Goal: Task Accomplishment & Management: Complete application form

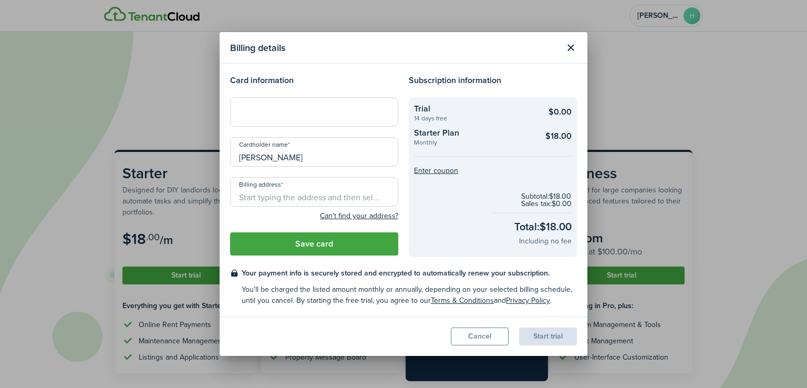
click at [287, 106] on div at bounding box center [314, 111] width 168 height 29
click at [281, 191] on input "Billing address" at bounding box center [314, 191] width 168 height 29
paste input "[STREET_ADDRESS][PERSON_NAME]"
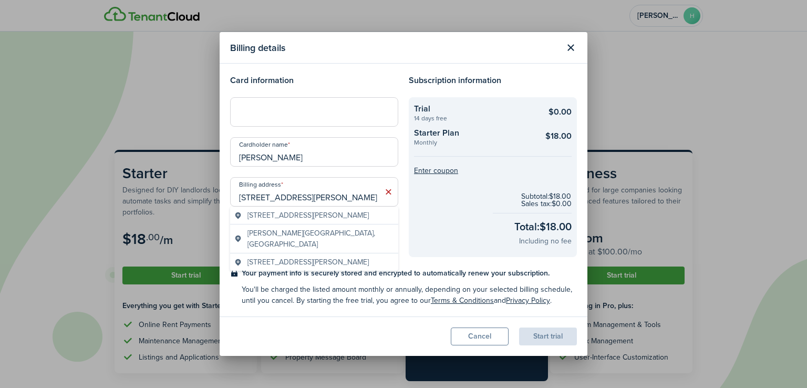
click at [317, 217] on span "[STREET_ADDRESS][PERSON_NAME]" at bounding box center [307, 215] width 121 height 11
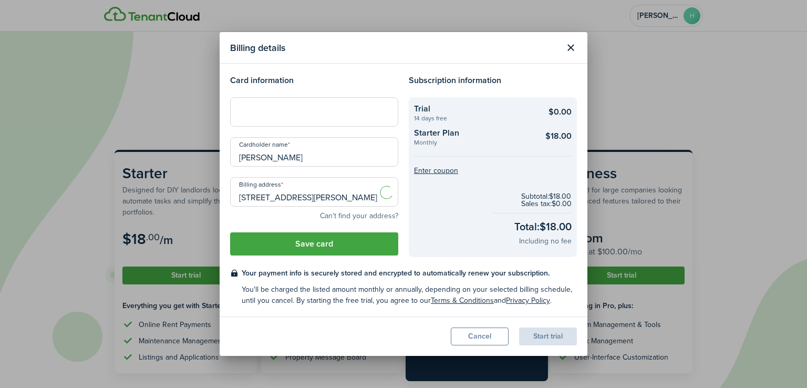
type input "[STREET_ADDRESS][PERSON_NAME]"
click at [329, 244] on button "Save card" at bounding box center [314, 243] width 168 height 23
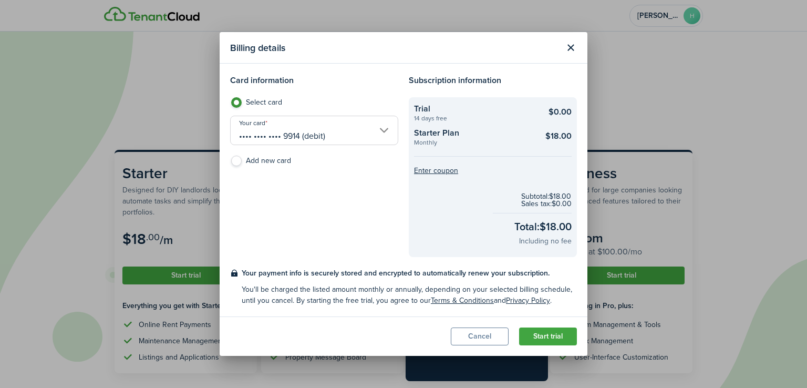
click at [560, 337] on button "Start trial" at bounding box center [548, 336] width 58 height 18
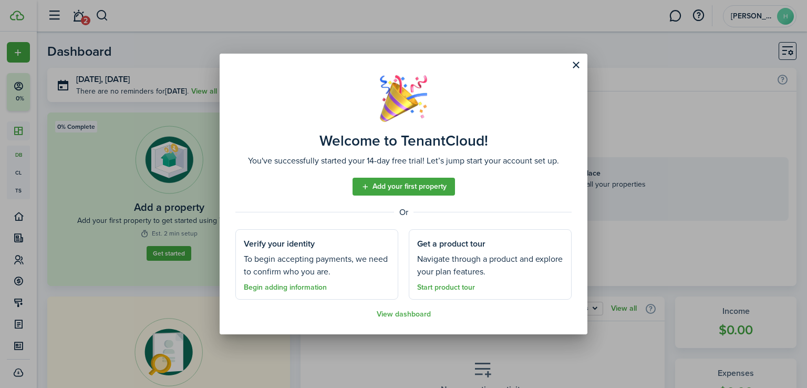
click at [396, 188] on link "Add your first property" at bounding box center [404, 187] width 102 height 18
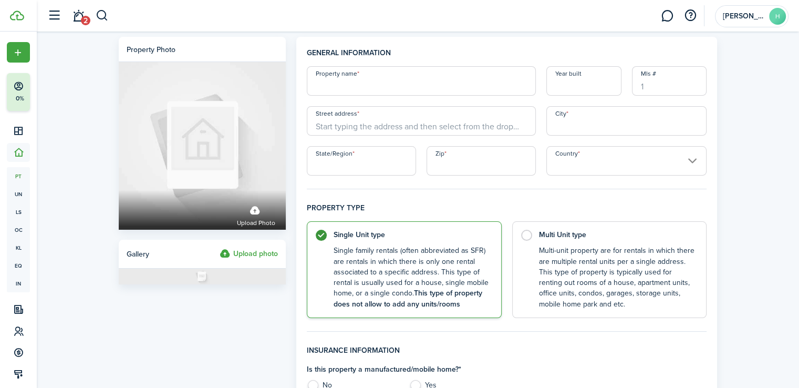
click at [399, 126] on input "Street address" at bounding box center [421, 120] width 229 height 29
paste input "[STREET_ADDRESS][PERSON_NAME]"
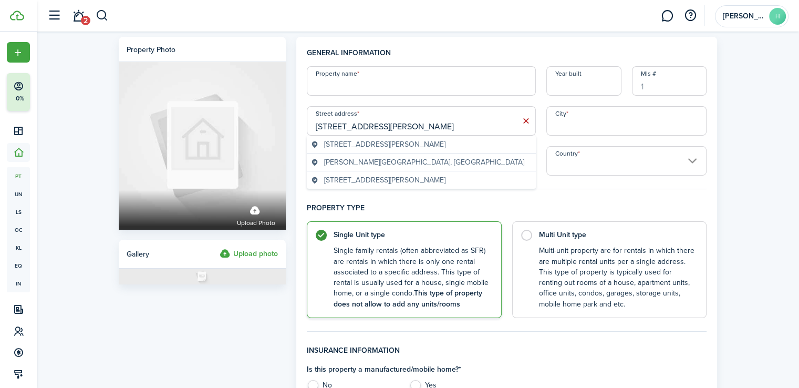
click at [446, 141] on span "[STREET_ADDRESS][PERSON_NAME]" at bounding box center [384, 144] width 121 height 11
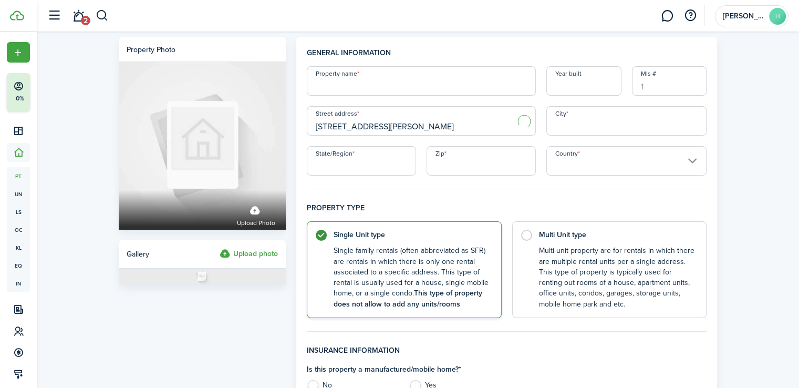
click at [406, 95] on input "Property name" at bounding box center [421, 80] width 229 height 29
type input "[STREET_ADDRESS][PERSON_NAME]"
type input "Woodridge"
type input "IL"
type input "60517"
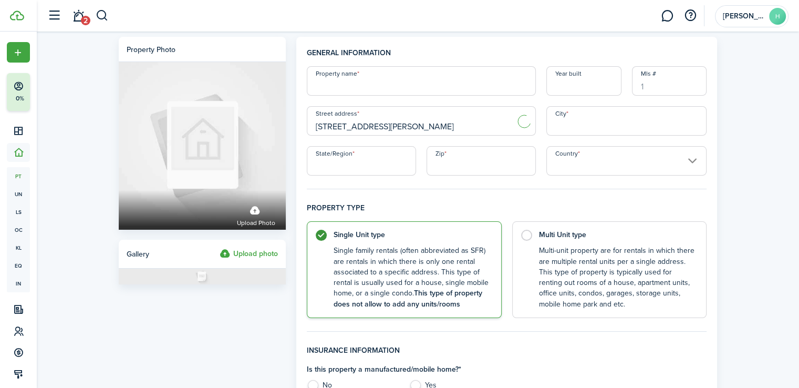
type input "[GEOGRAPHIC_DATA]"
type input "[PERSON_NAME] property"
click at [586, 86] on input "Year built" at bounding box center [583, 80] width 75 height 29
type input "1987"
drag, startPoint x: 763, startPoint y: 130, endPoint x: 806, endPoint y: 119, distance: 45.0
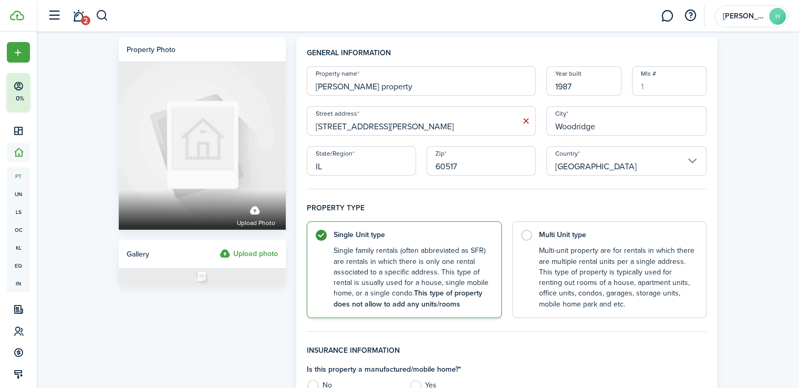
click at [799, 119] on html "Create New Finish Account Setup 0% Dashboard Portfolio pt Properties un Units l…" at bounding box center [399, 194] width 799 height 388
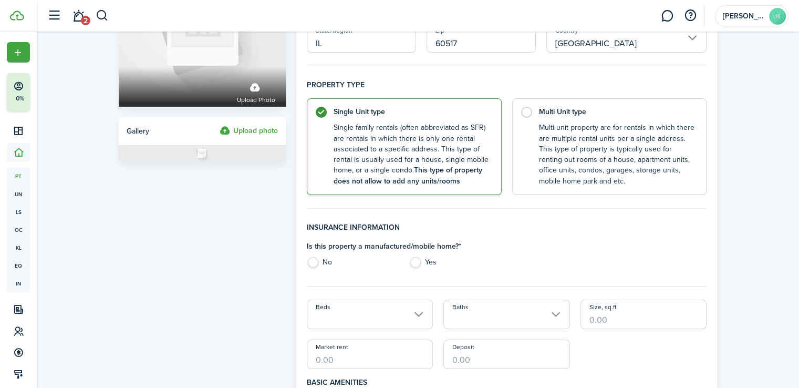
scroll to position [174, 0]
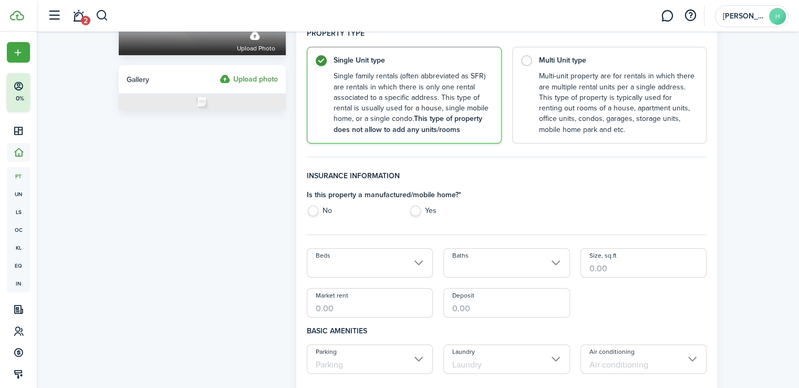
click at [320, 211] on label "No" at bounding box center [353, 213] width 92 height 16
radio input "true"
click at [366, 262] on input "Beds" at bounding box center [370, 262] width 127 height 29
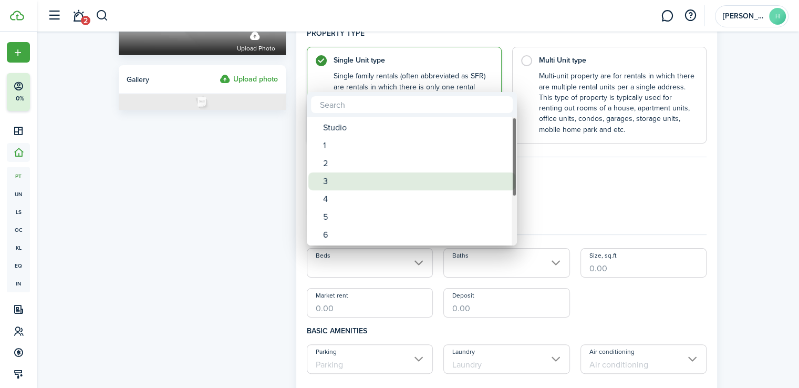
click at [353, 180] on div "3" at bounding box center [416, 181] width 186 height 18
type input "3"
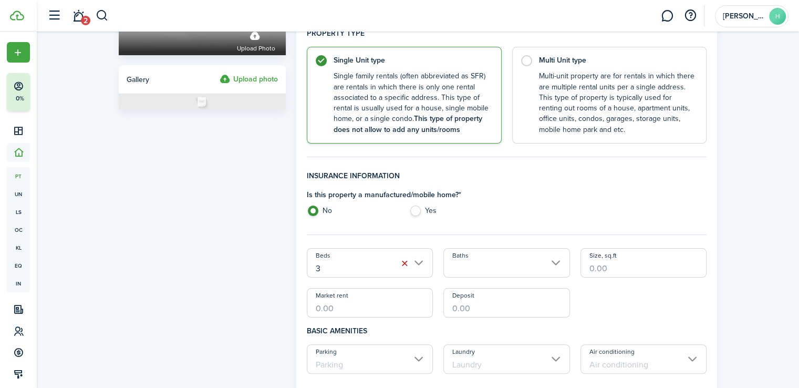
click at [472, 260] on input "Baths" at bounding box center [506, 262] width 127 height 29
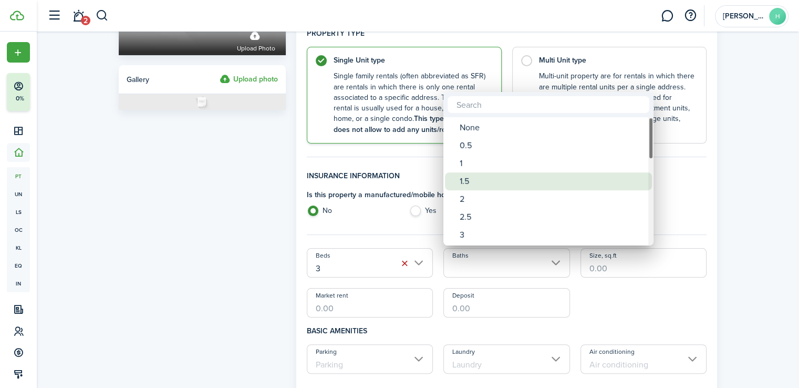
click at [474, 179] on div "1.5" at bounding box center [553, 181] width 186 height 18
type input "1.5"
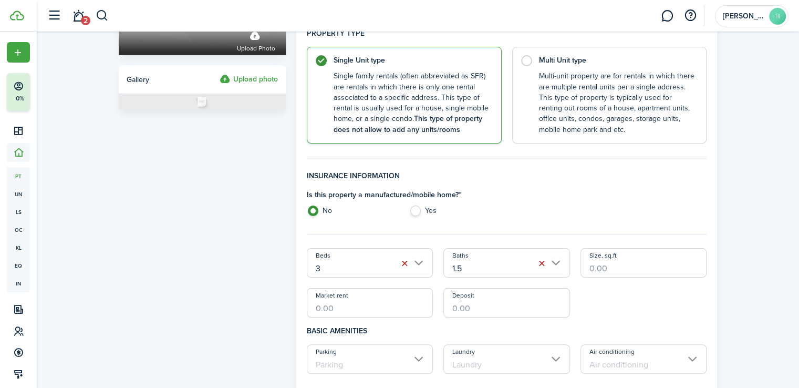
click at [614, 263] on input "Size, sq.ft" at bounding box center [644, 262] width 127 height 29
type input "1,124"
click at [370, 307] on input "Market rent" at bounding box center [370, 302] width 127 height 29
type input "$1,000.00"
click at [493, 310] on input "Deposit" at bounding box center [506, 302] width 127 height 29
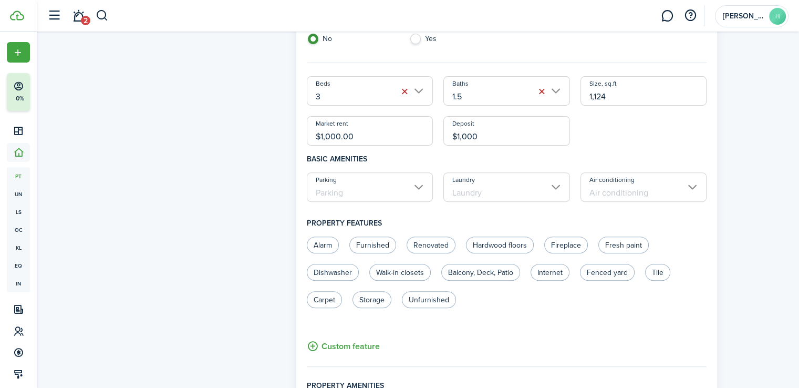
scroll to position [404, 0]
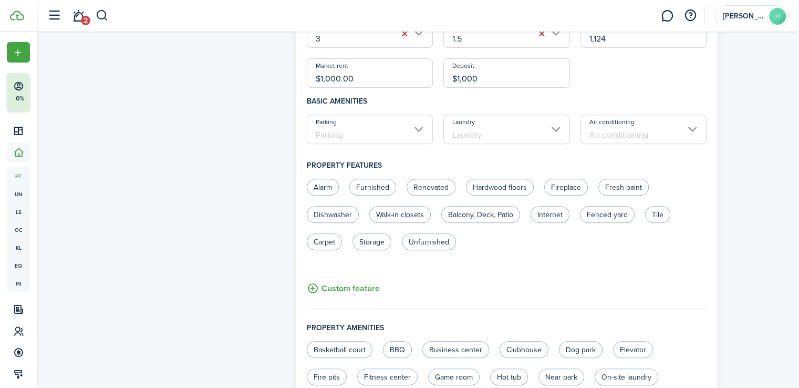
click at [403, 130] on input "Parking" at bounding box center [370, 129] width 127 height 29
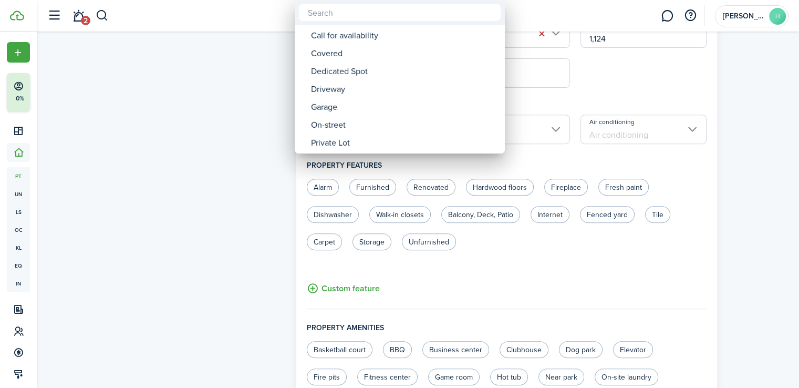
type input "$1,000.00"
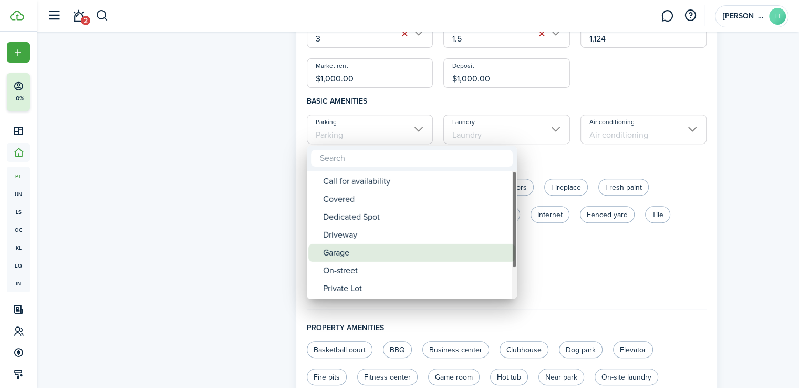
click at [358, 249] on div "Garage" at bounding box center [416, 253] width 186 height 18
type input "Garage"
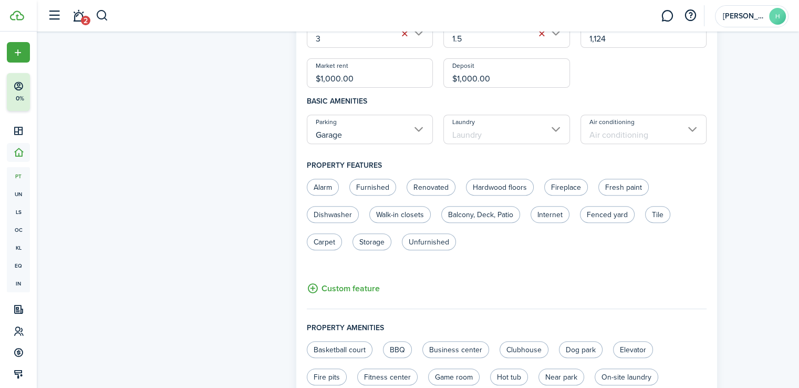
click at [534, 123] on input "Laundry" at bounding box center [506, 129] width 127 height 29
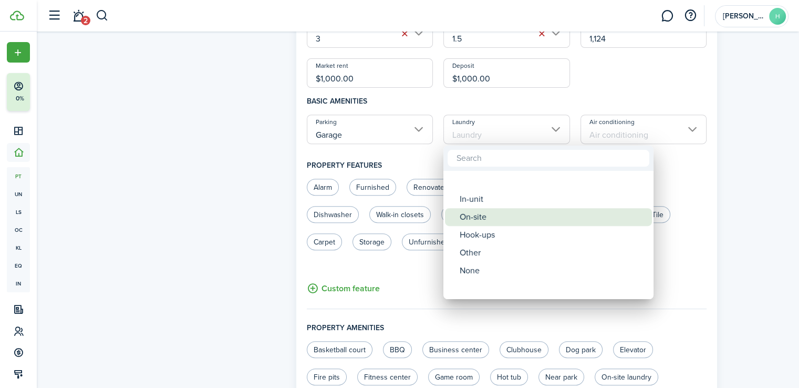
drag, startPoint x: 493, startPoint y: 196, endPoint x: 496, endPoint y: 214, distance: 18.6
click at [496, 214] on div "On-site" at bounding box center [553, 217] width 186 height 18
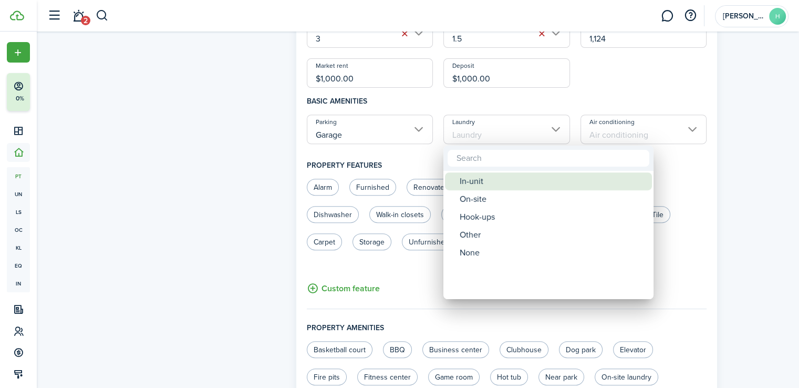
click at [488, 179] on div "In-unit" at bounding box center [553, 181] width 186 height 18
type input "In-unit"
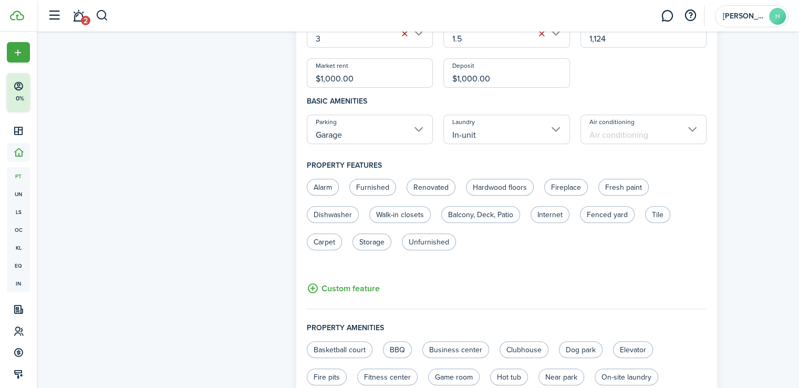
click at [656, 125] on input "Air conditioning" at bounding box center [644, 129] width 127 height 29
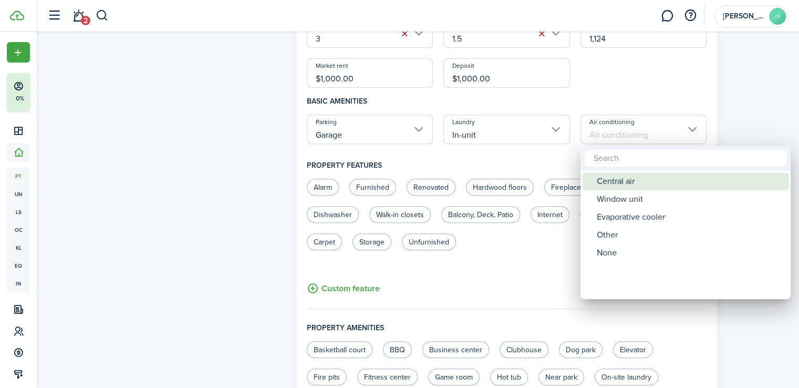
click at [640, 183] on div "Central air" at bounding box center [690, 181] width 186 height 18
type input "Central air"
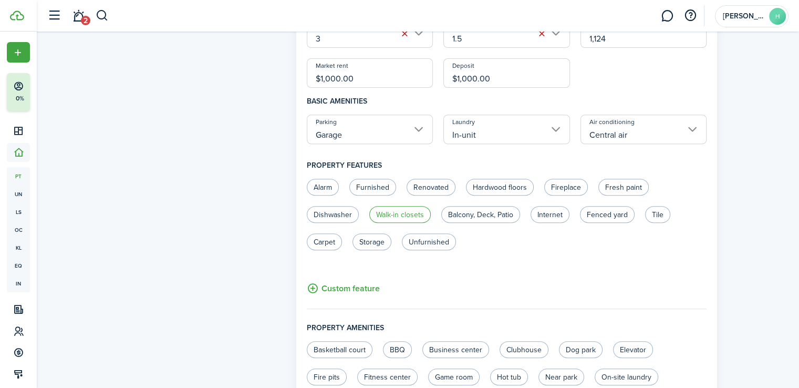
click at [402, 214] on label "Walk-in closets" at bounding box center [399, 214] width 61 height 17
radio input "true"
click at [330, 215] on label "Dishwasher" at bounding box center [333, 214] width 52 height 17
radio input "true"
click at [508, 185] on label "Hardwood floors" at bounding box center [500, 187] width 68 height 17
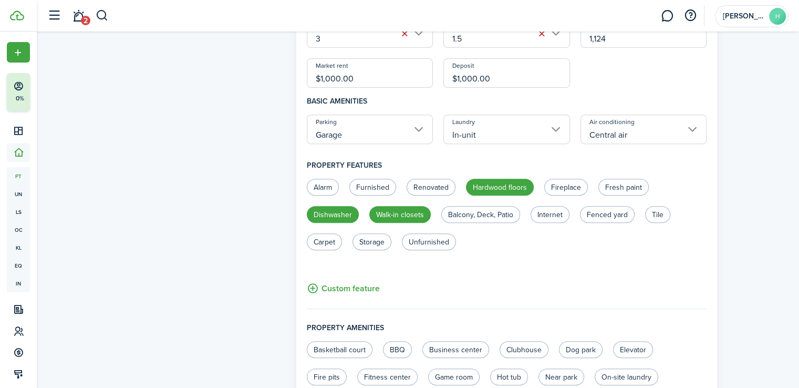
radio input "true"
click at [576, 181] on label "Fireplace" at bounding box center [566, 187] width 44 height 17
radio input "true"
click at [620, 218] on label "Fenced yard" at bounding box center [607, 214] width 55 height 17
radio input "true"
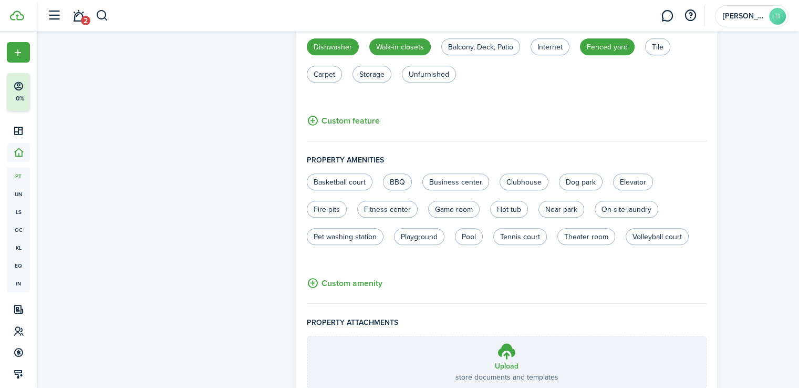
scroll to position [651, 0]
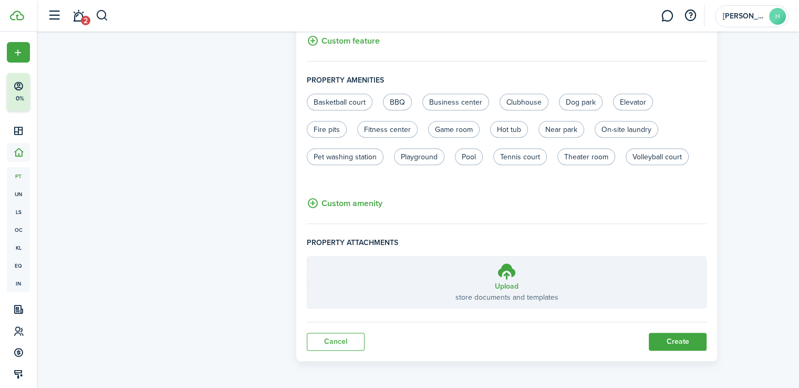
click at [680, 343] on button "Create" at bounding box center [678, 342] width 58 height 18
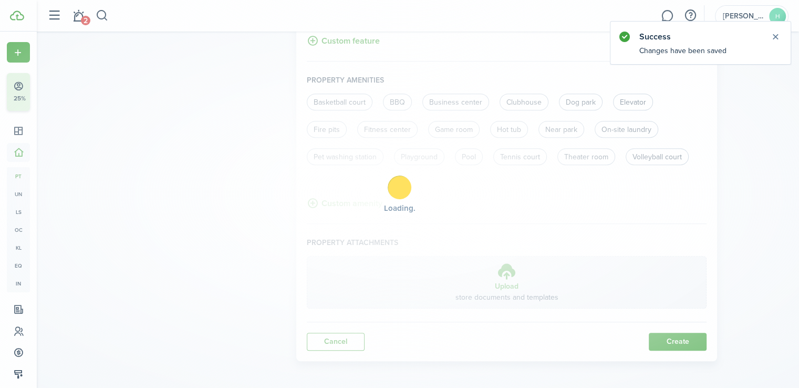
drag, startPoint x: 796, startPoint y: 316, endPoint x: 806, endPoint y: 317, distance: 10.1
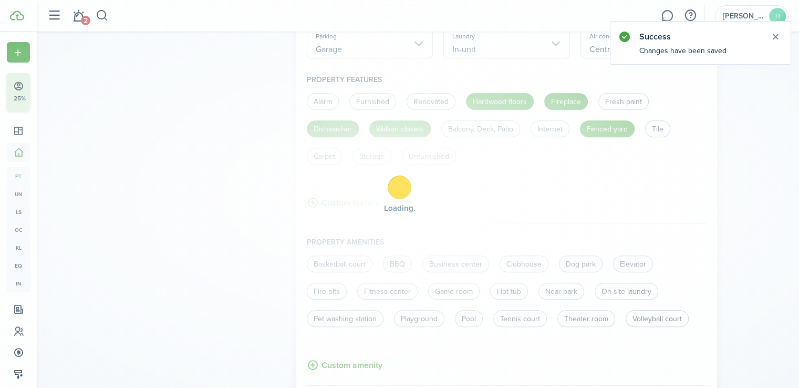
scroll to position [486, 0]
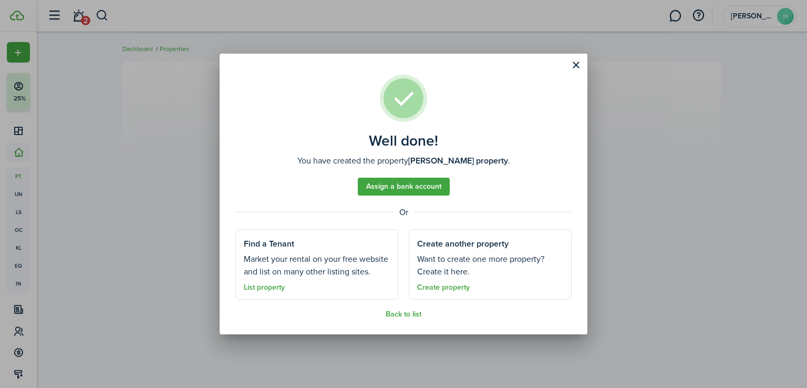
click at [796, 258] on html "Create New Finish Account Setup 25% Dashboard Portfolio pt Properties un Units …" at bounding box center [403, 194] width 807 height 388
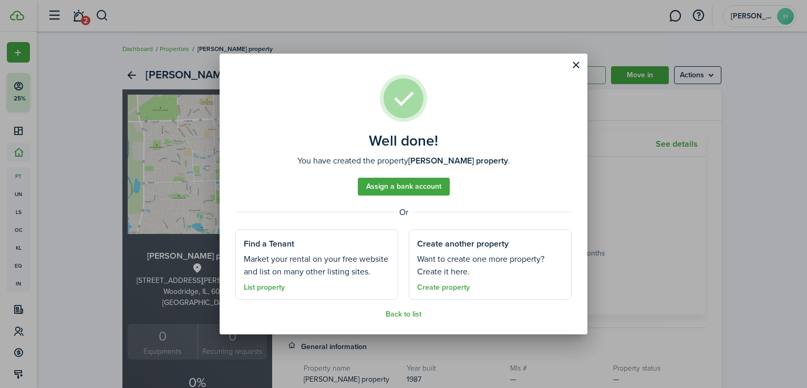
click at [265, 288] on link "List property" at bounding box center [264, 287] width 41 height 8
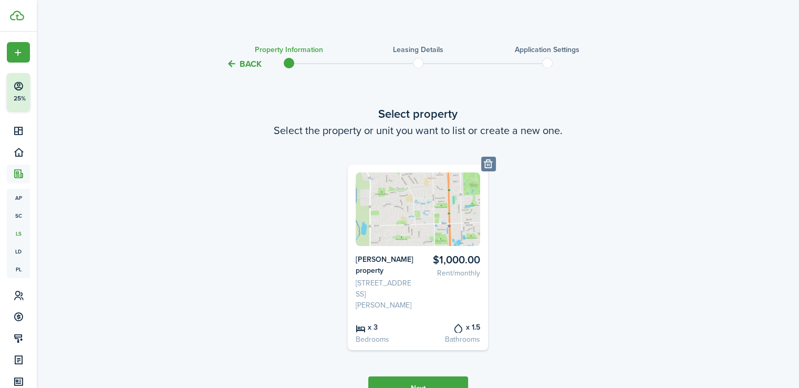
scroll to position [50, 0]
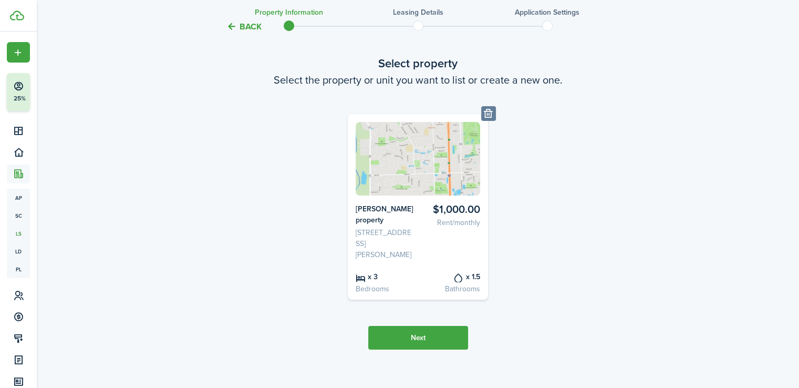
click at [430, 326] on button "Next" at bounding box center [418, 338] width 100 height 24
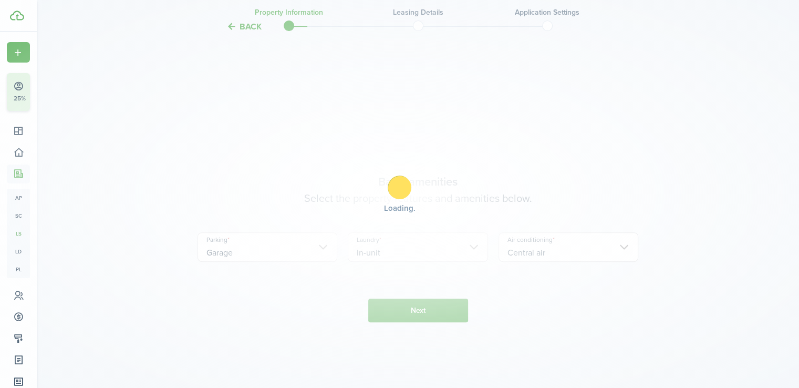
scroll to position [368, 0]
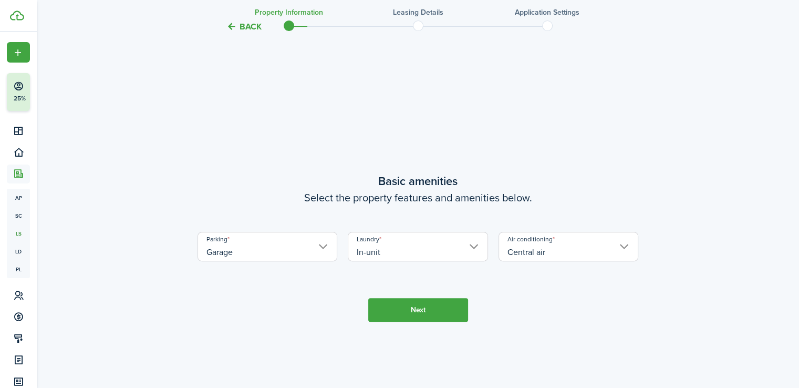
click at [443, 302] on button "Next" at bounding box center [418, 310] width 100 height 24
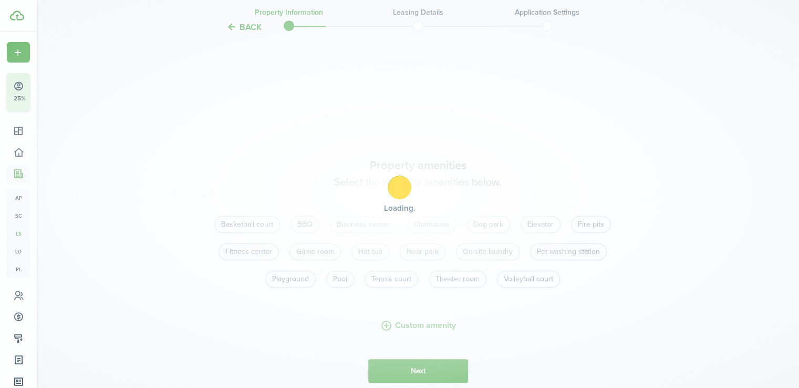
scroll to position [755, 0]
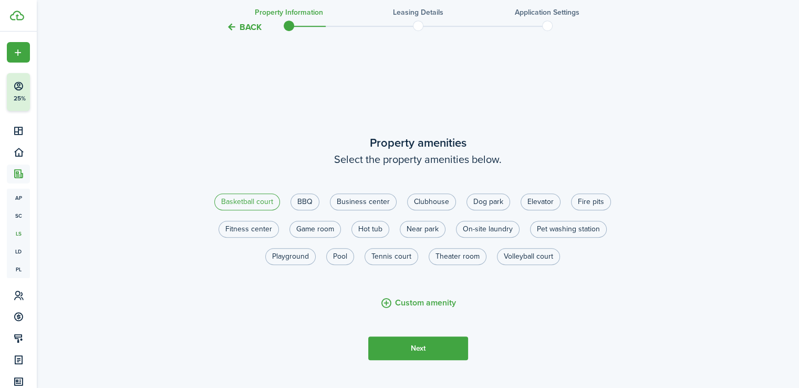
click at [265, 193] on label "Basketball court" at bounding box center [247, 201] width 66 height 17
radio input "false"
click at [481, 225] on label "On-site laundry" at bounding box center [488, 229] width 64 height 17
radio input "true"
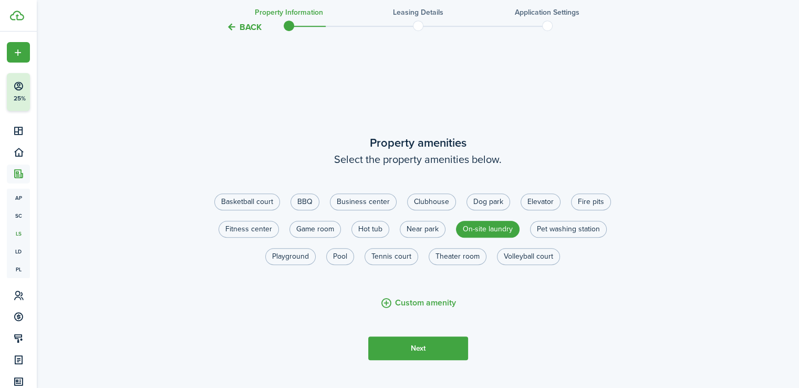
click at [446, 336] on button "Next" at bounding box center [418, 348] width 100 height 24
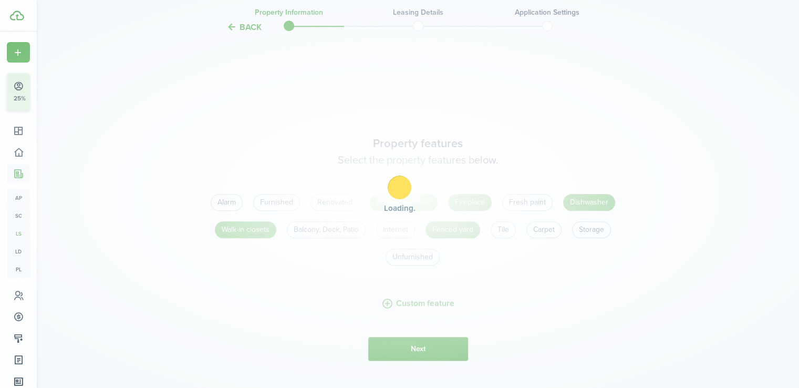
scroll to position [1143, 0]
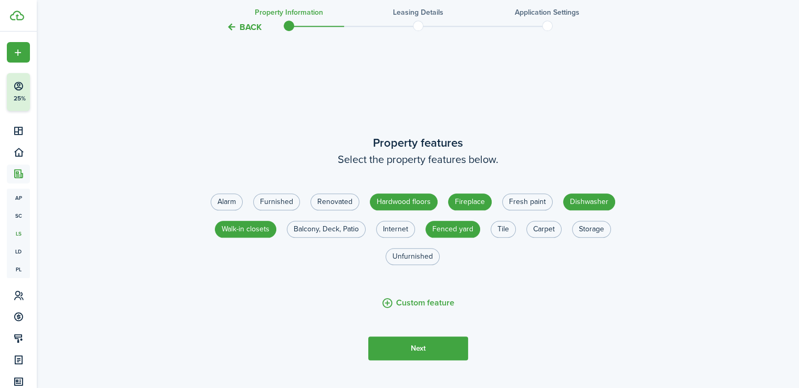
click at [439, 336] on button "Next" at bounding box center [418, 348] width 100 height 24
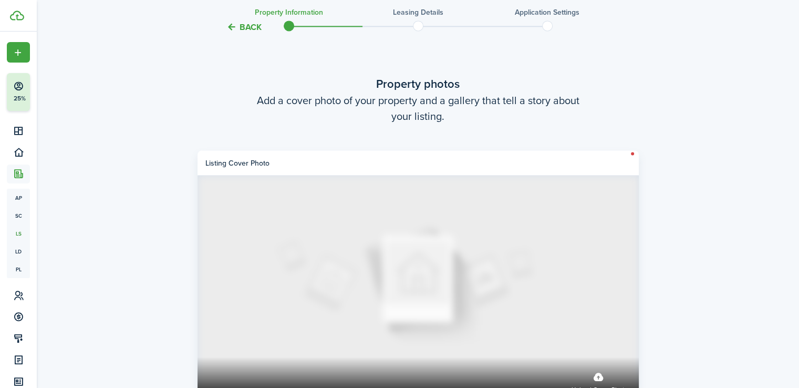
scroll to position [1530, 0]
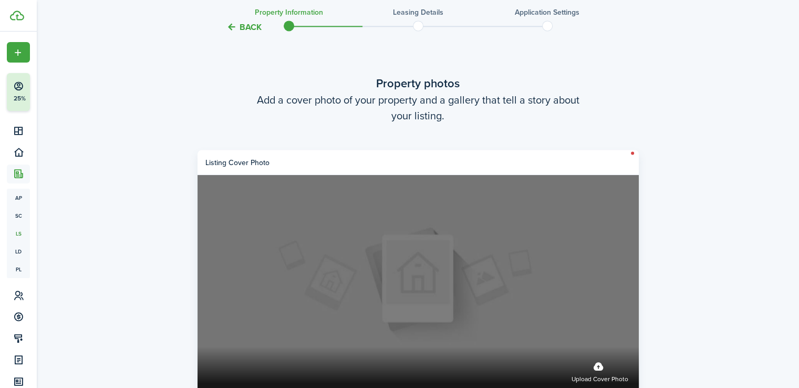
click at [604, 357] on label "Upload cover photo" at bounding box center [600, 371] width 57 height 28
click at [198, 346] on input "Upload cover photo" at bounding box center [198, 346] width 0 height 0
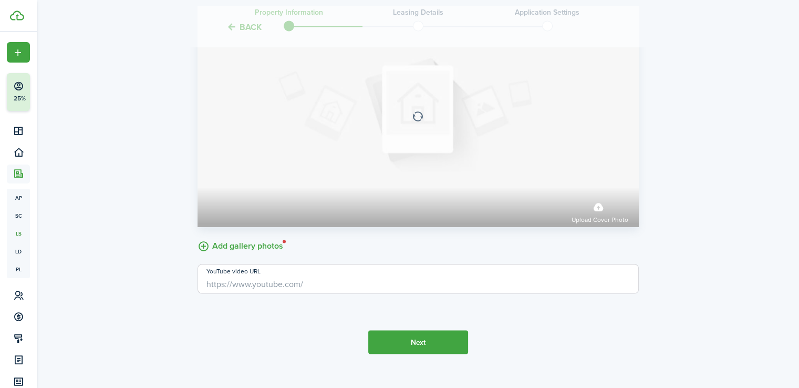
scroll to position [1703, 0]
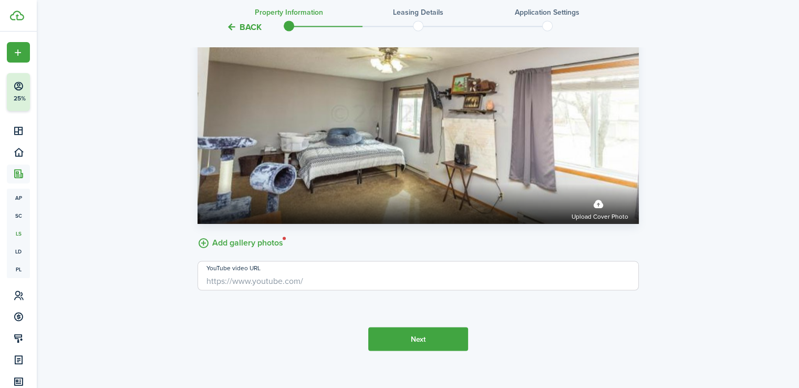
click at [257, 234] on label "Add gallery photos" at bounding box center [241, 242] width 86 height 16
click at [198, 234] on input "Add gallery photos" at bounding box center [198, 234] width 0 height 0
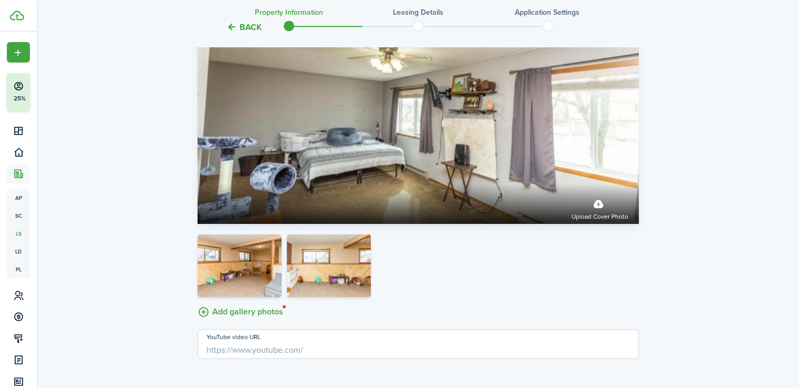
scroll to position [1772, 0]
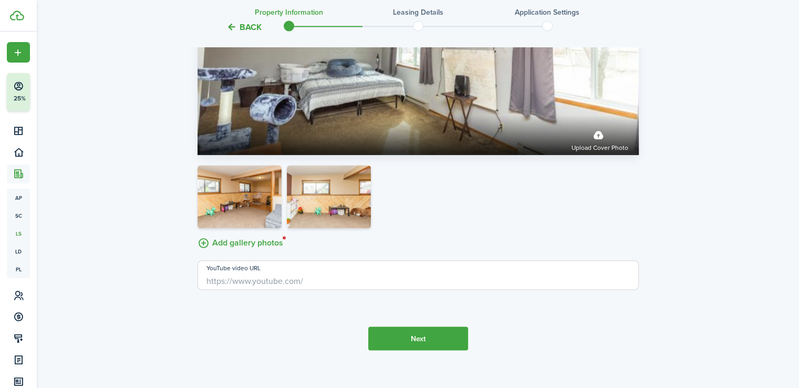
click at [434, 334] on button "Next" at bounding box center [418, 338] width 100 height 24
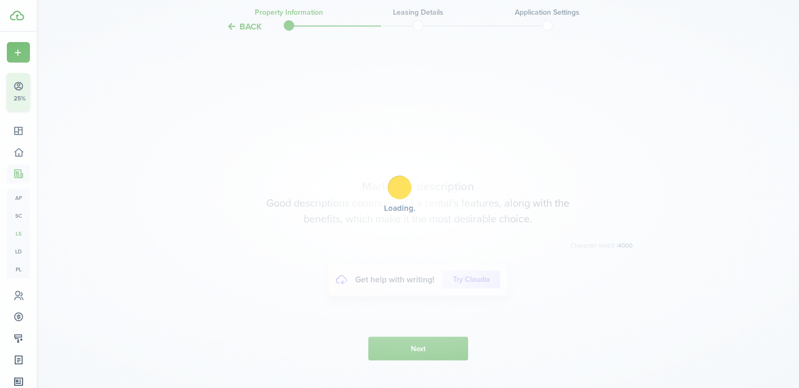
scroll to position [2088, 0]
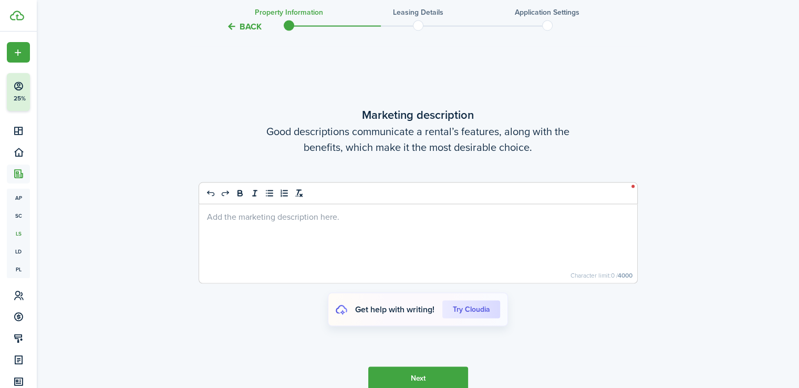
click at [336, 211] on div at bounding box center [418, 243] width 438 height 79
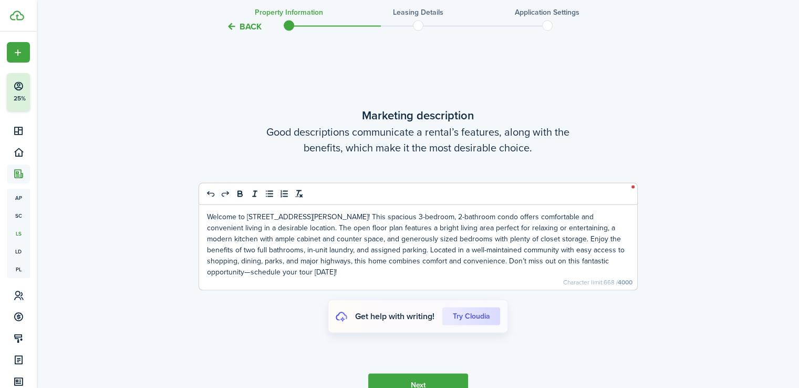
click at [431, 374] on button "Next" at bounding box center [418, 386] width 100 height 24
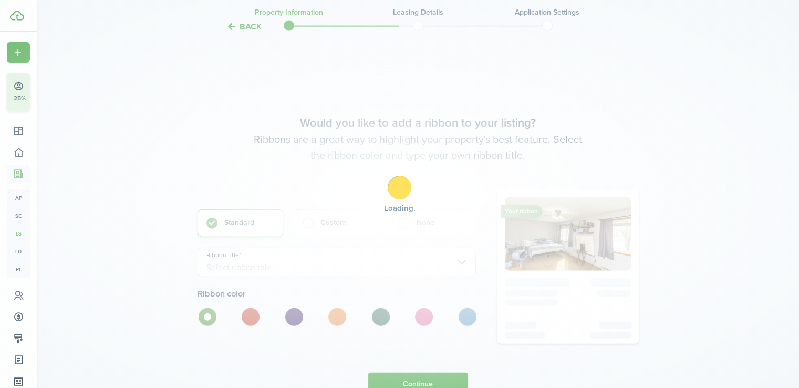
scroll to position [2475, 0]
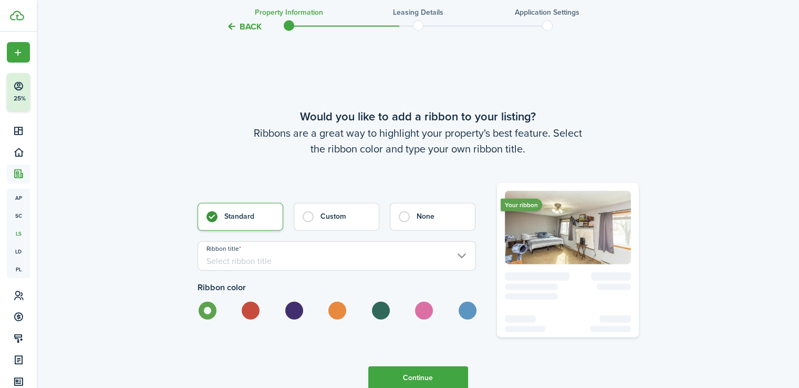
click at [395, 248] on input "Ribbon title" at bounding box center [337, 255] width 278 height 29
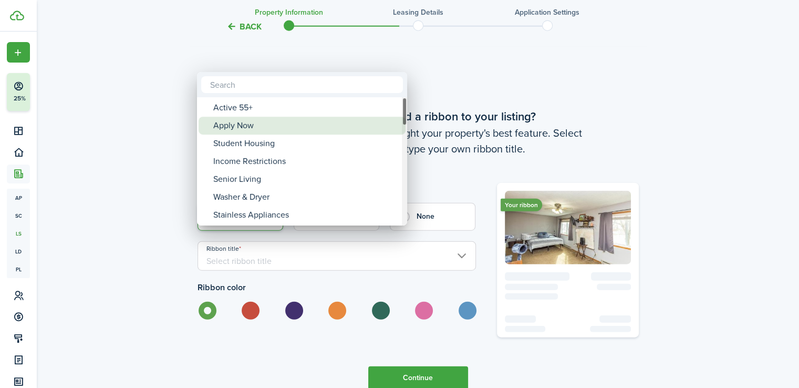
click at [244, 127] on div "Apply Now" at bounding box center [306, 126] width 186 height 18
type input "Apply Now"
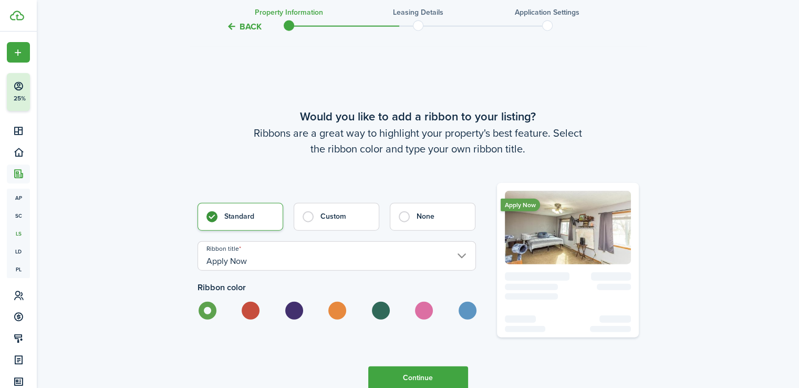
click at [433, 366] on button "Continue" at bounding box center [418, 378] width 100 height 24
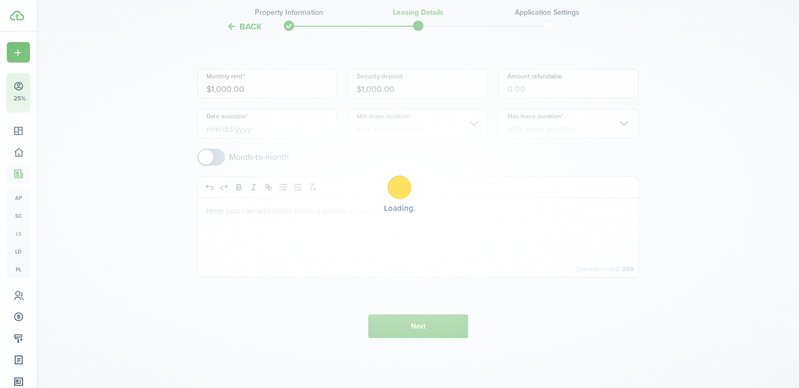
scroll to position [0, 0]
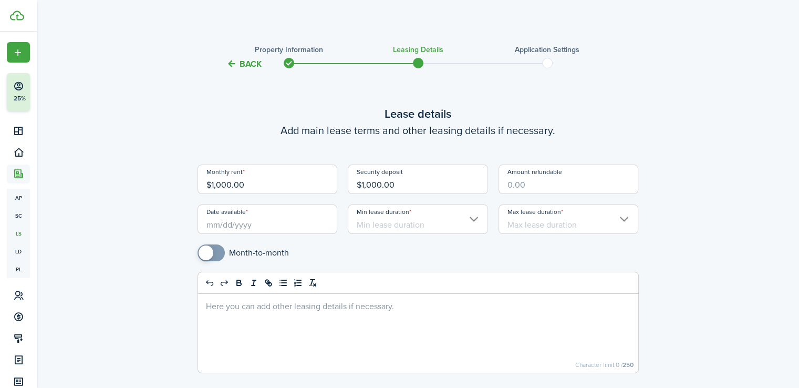
click at [330, 212] on input "Date available" at bounding box center [268, 218] width 140 height 29
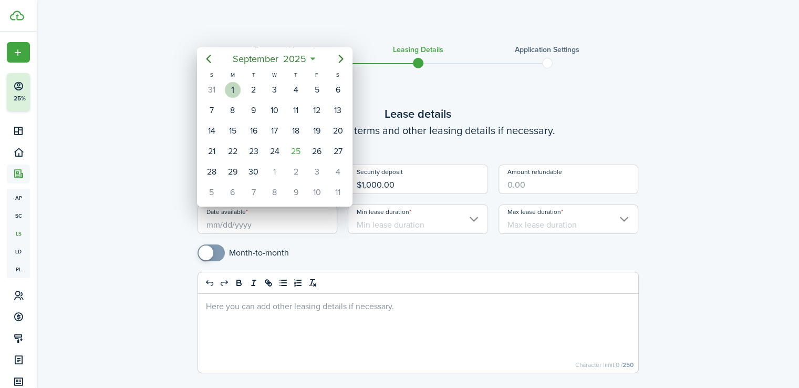
click at [231, 88] on div "1" at bounding box center [233, 90] width 16 height 16
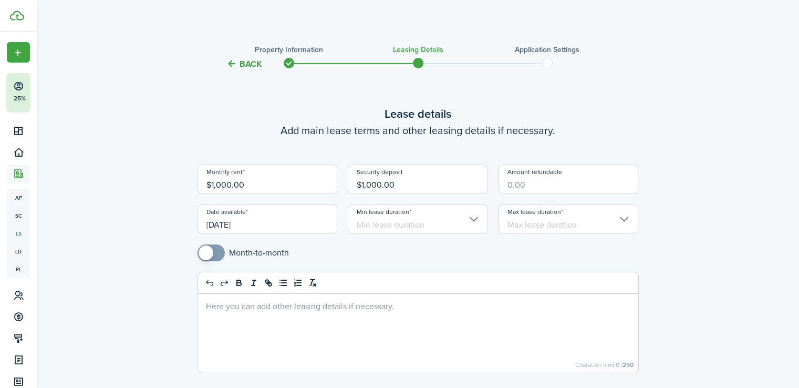
click at [301, 214] on input "[DATE]" at bounding box center [268, 218] width 140 height 29
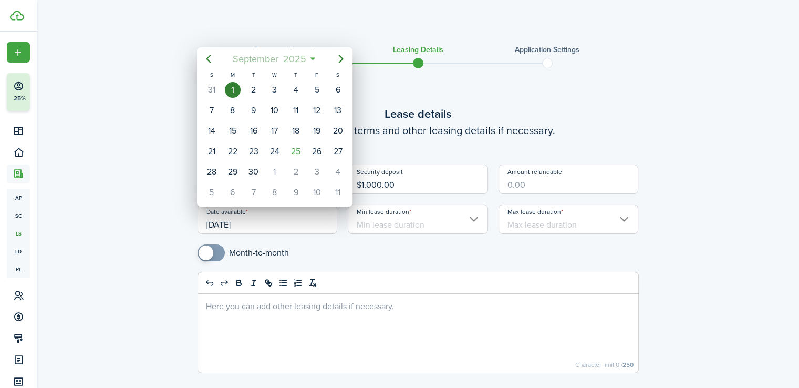
click at [309, 57] on mbsc-button "[DATE]" at bounding box center [269, 58] width 87 height 19
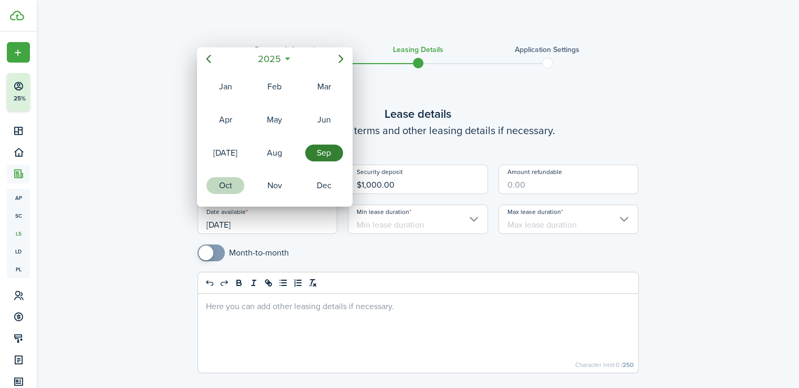
click at [235, 177] on div "Oct" at bounding box center [225, 185] width 38 height 17
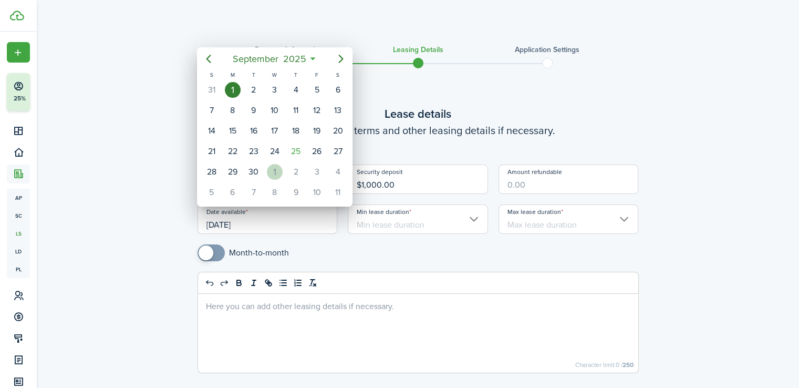
click at [276, 165] on div "1" at bounding box center [275, 172] width 16 height 16
type input "[DATE]"
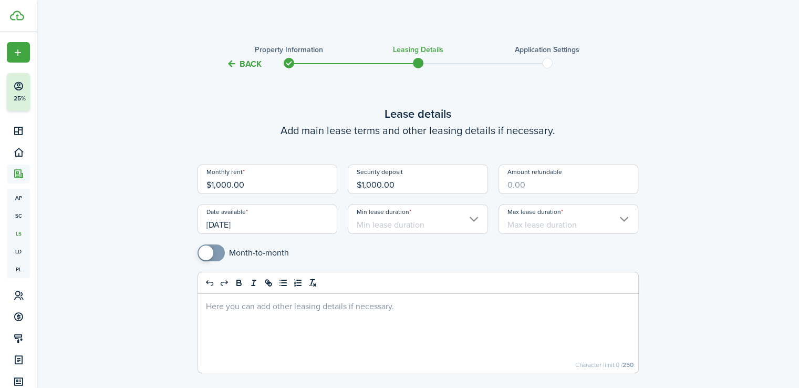
click at [414, 228] on input "Min lease duration" at bounding box center [418, 218] width 140 height 29
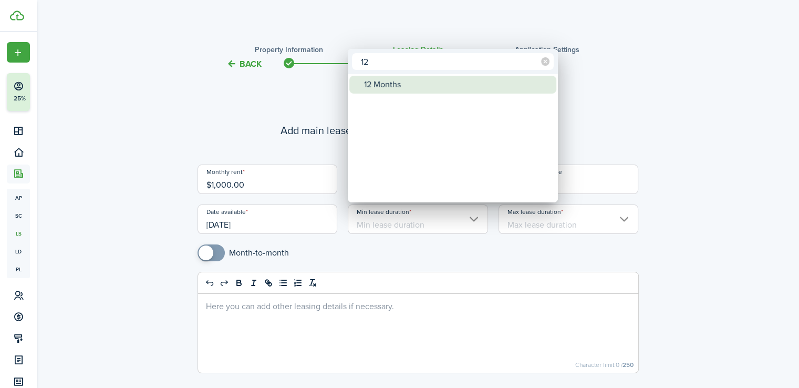
type input "12"
click at [433, 87] on div "12 Months" at bounding box center [457, 85] width 186 height 18
type input "12 Months"
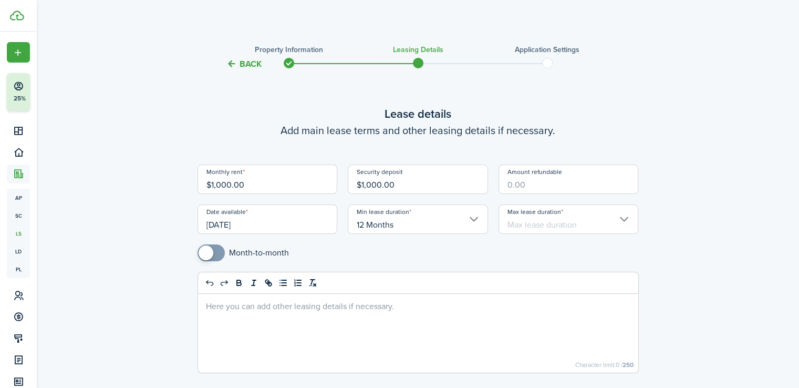
click at [559, 218] on input "Max lease duration" at bounding box center [569, 218] width 140 height 29
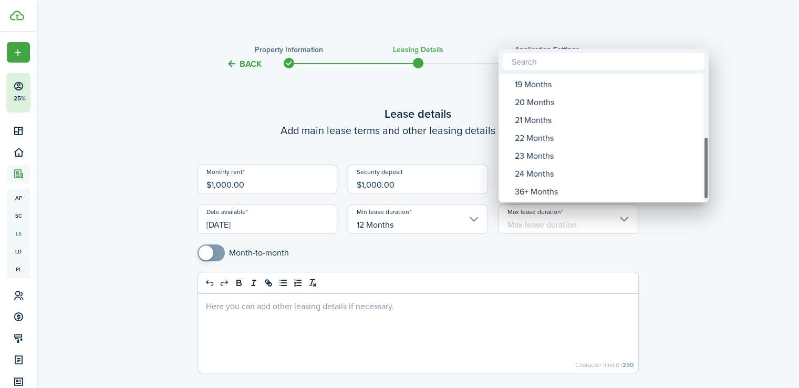
click at [706, 194] on div "Max lease duration" at bounding box center [705, 138] width 5 height 128
click at [706, 194] on div "Max lease duration" at bounding box center [705, 168] width 5 height 63
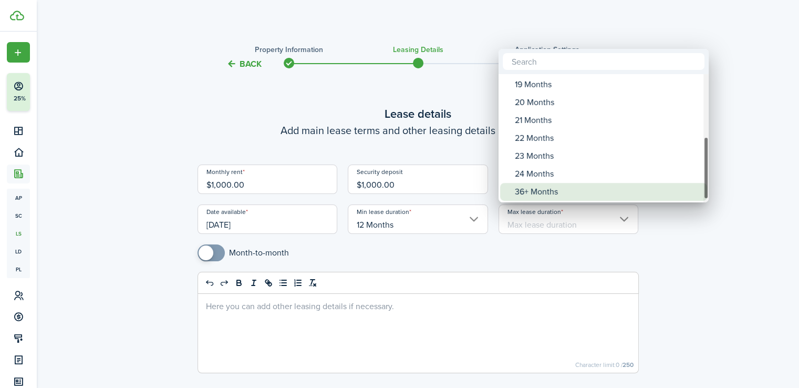
click at [588, 190] on div "36+ Months" at bounding box center [608, 192] width 186 height 18
type input "36+ Months"
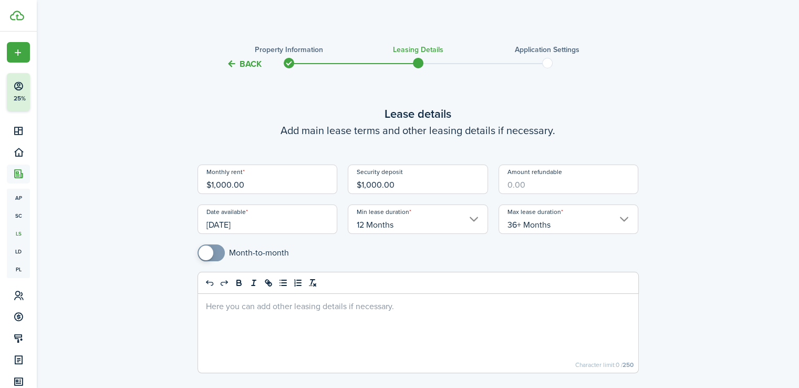
scroll to position [95, 0]
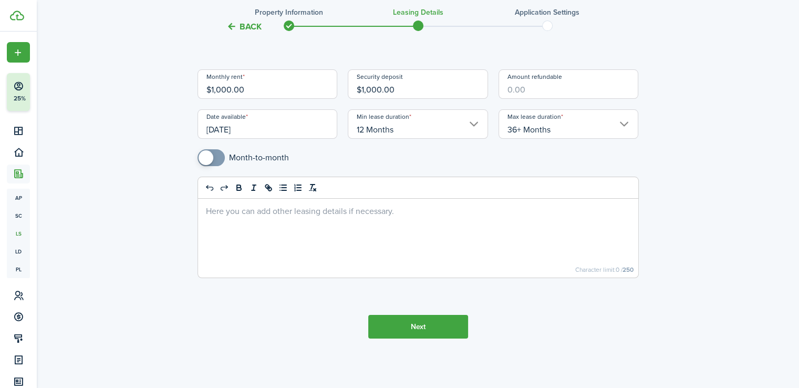
click at [429, 335] on button "Next" at bounding box center [418, 327] width 100 height 24
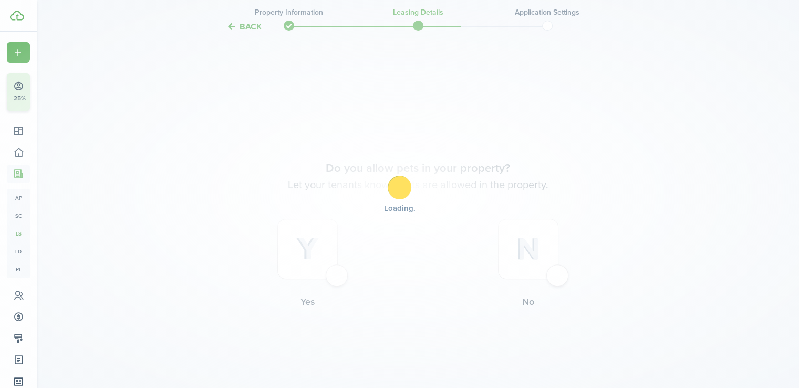
scroll to position [412, 0]
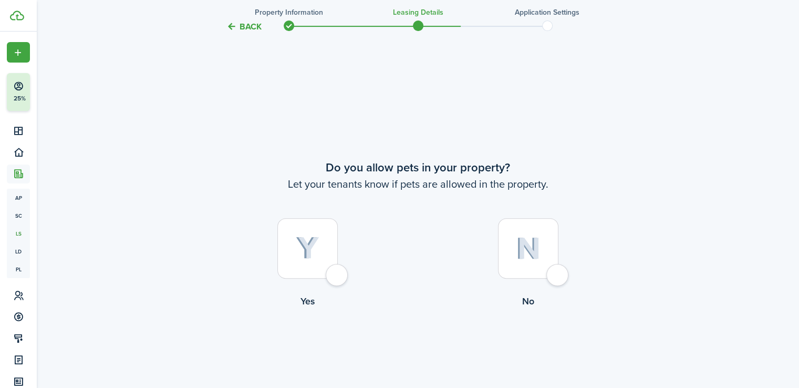
click at [337, 272] on div at bounding box center [307, 248] width 60 height 60
radio input "true"
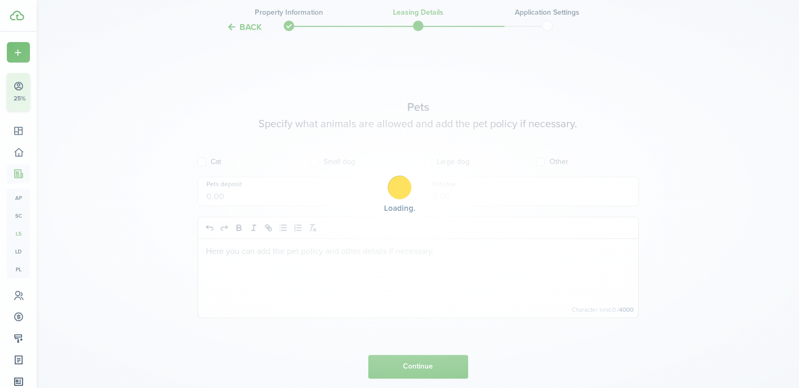
scroll to position [800, 0]
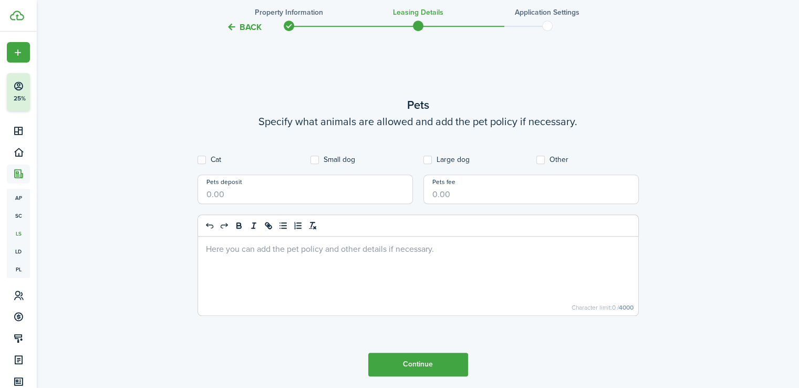
click at [204, 158] on label "Cat" at bounding box center [210, 160] width 24 height 8
checkbox input "true"
click at [315, 162] on label "Small dog" at bounding box center [332, 160] width 45 height 8
checkbox input "true"
click at [437, 362] on button "Continue" at bounding box center [418, 365] width 100 height 24
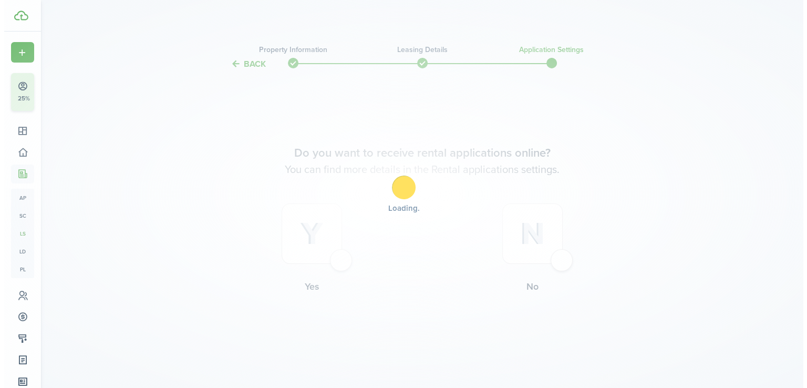
scroll to position [0, 0]
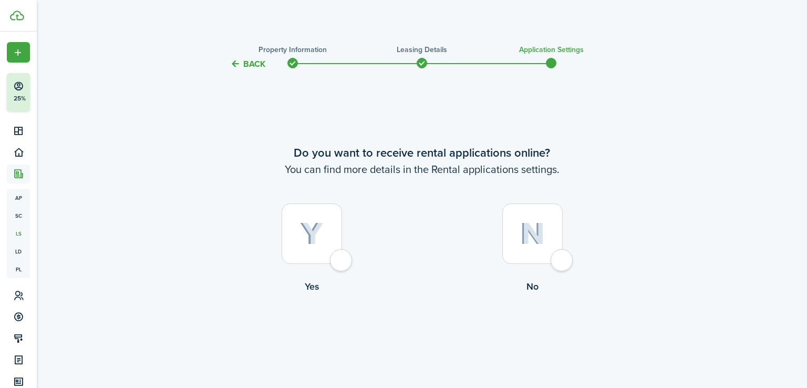
click at [563, 257] on div at bounding box center [532, 233] width 60 height 60
radio input "true"
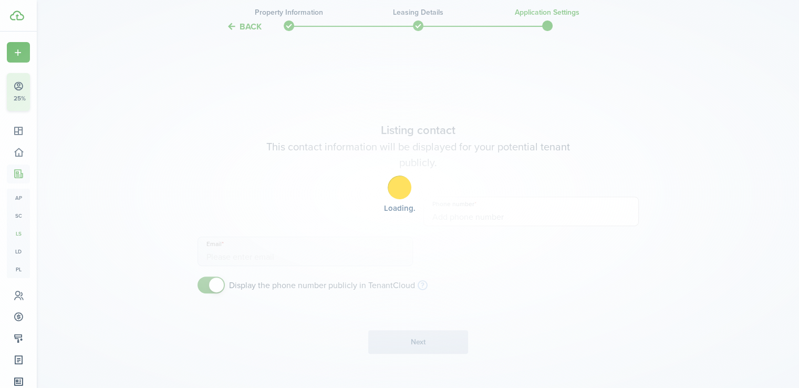
scroll to position [317, 0]
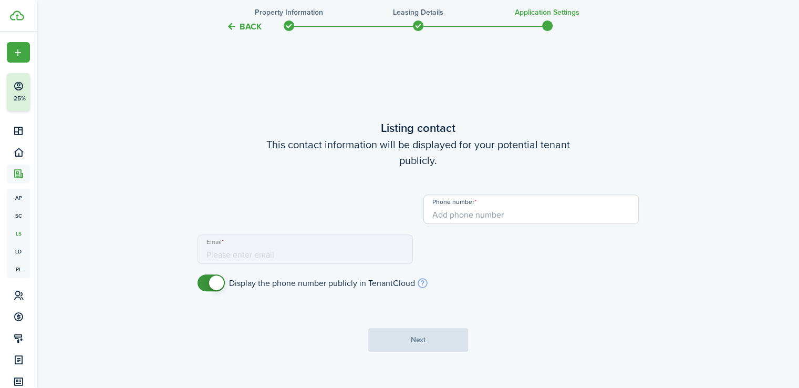
type input "[PHONE_NUMBER]"
type input "[EMAIL_ADDRESS][DOMAIN_NAME]"
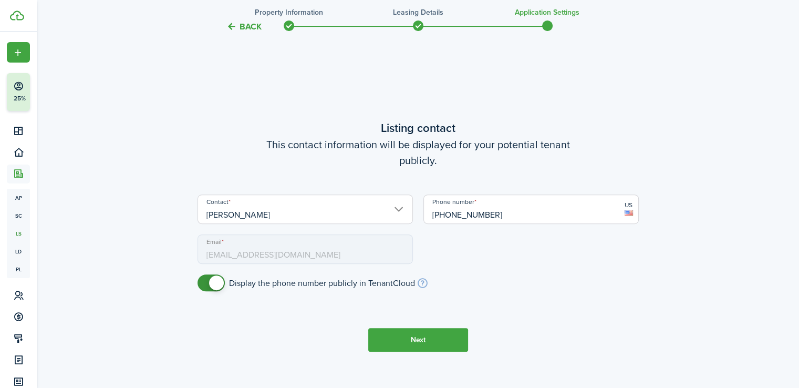
checkbox input "false"
click at [219, 281] on span at bounding box center [216, 282] width 15 height 15
click at [437, 340] on button "Next" at bounding box center [418, 340] width 100 height 24
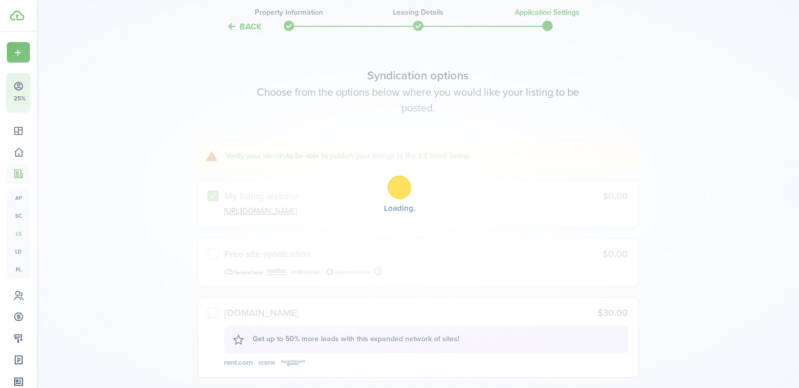
scroll to position [705, 0]
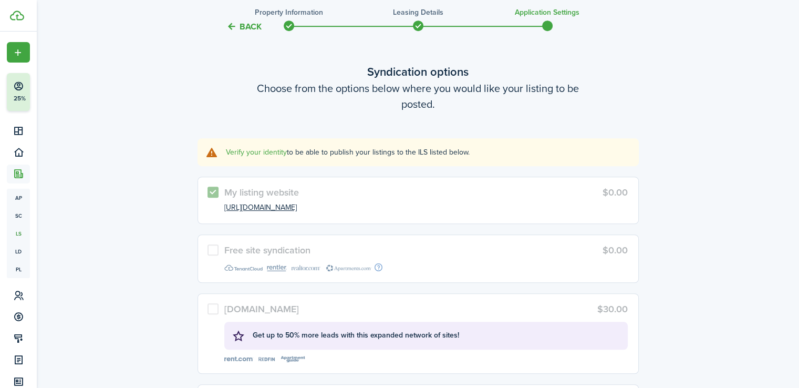
click at [214, 251] on label "Free site syndication $0.00" at bounding box center [418, 258] width 441 height 48
click at [250, 150] on link "Verify your identity" at bounding box center [256, 152] width 61 height 11
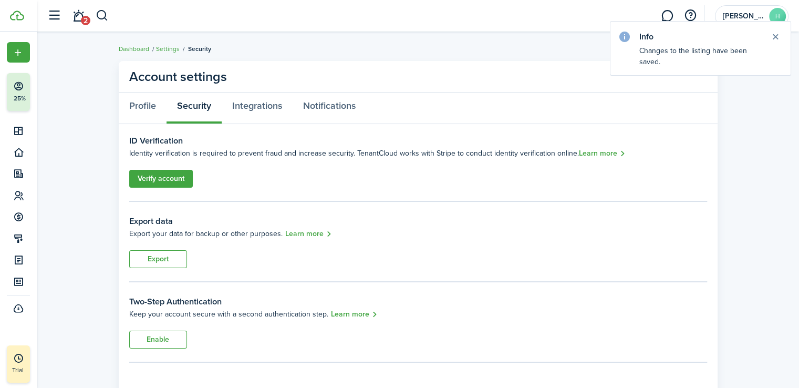
click at [173, 179] on link "Verify account" at bounding box center [161, 179] width 64 height 18
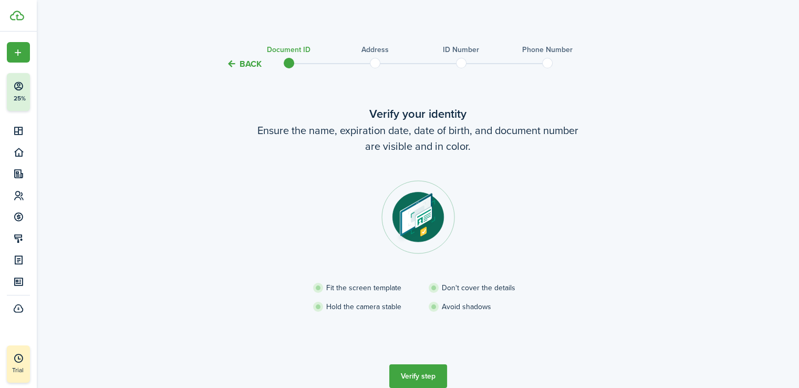
click at [431, 372] on button "Verify step" at bounding box center [418, 376] width 58 height 24
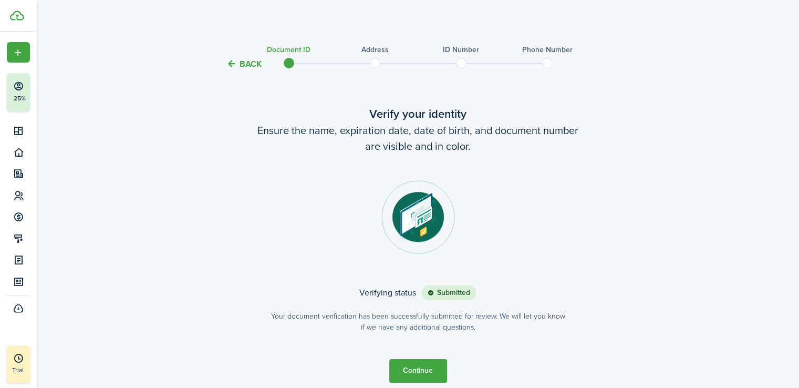
click at [427, 371] on button "Continue" at bounding box center [418, 371] width 58 height 24
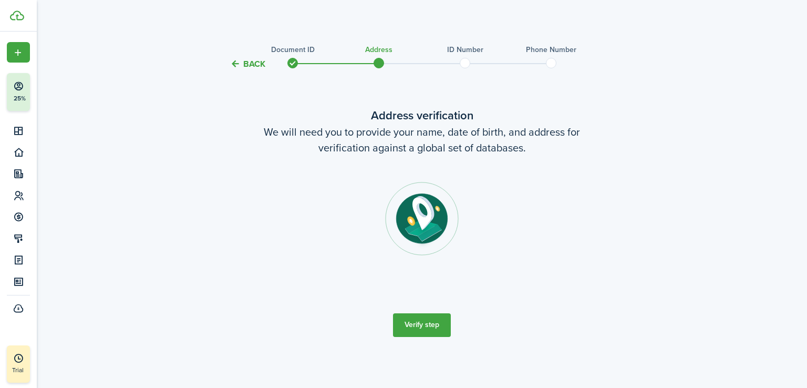
click at [435, 319] on button "Verify step" at bounding box center [422, 325] width 58 height 24
